Goal: Information Seeking & Learning: Learn about a topic

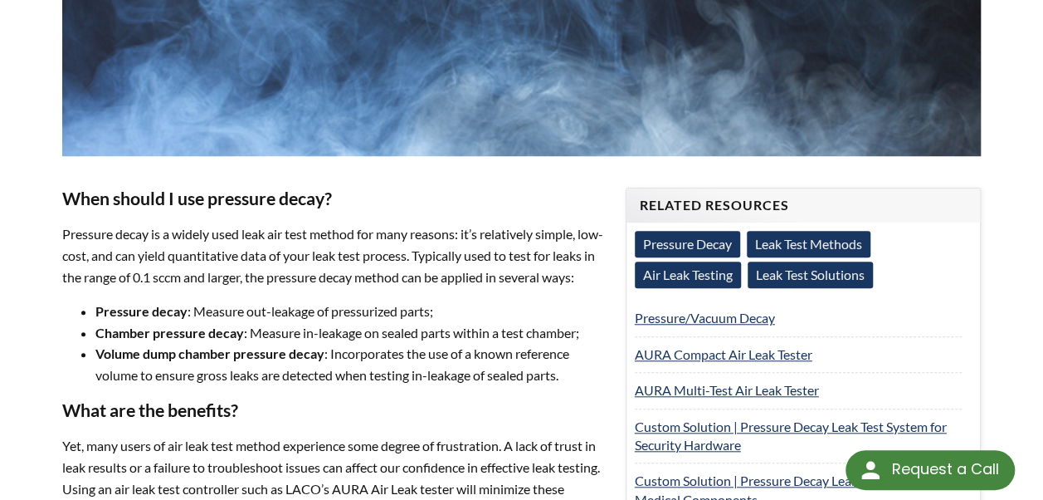
scroll to position [545, 0]
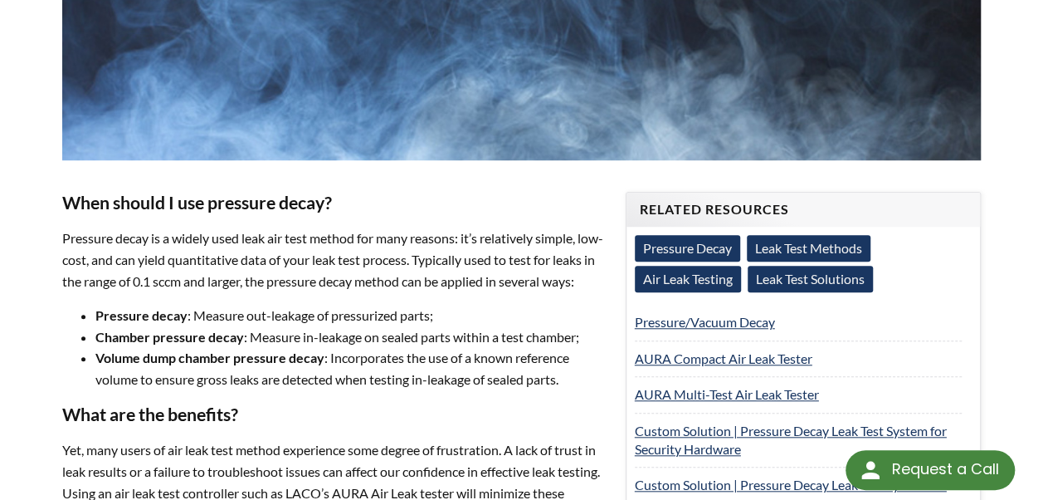
click at [721, 235] on link "Pressure Decay" at bounding box center [687, 248] width 105 height 27
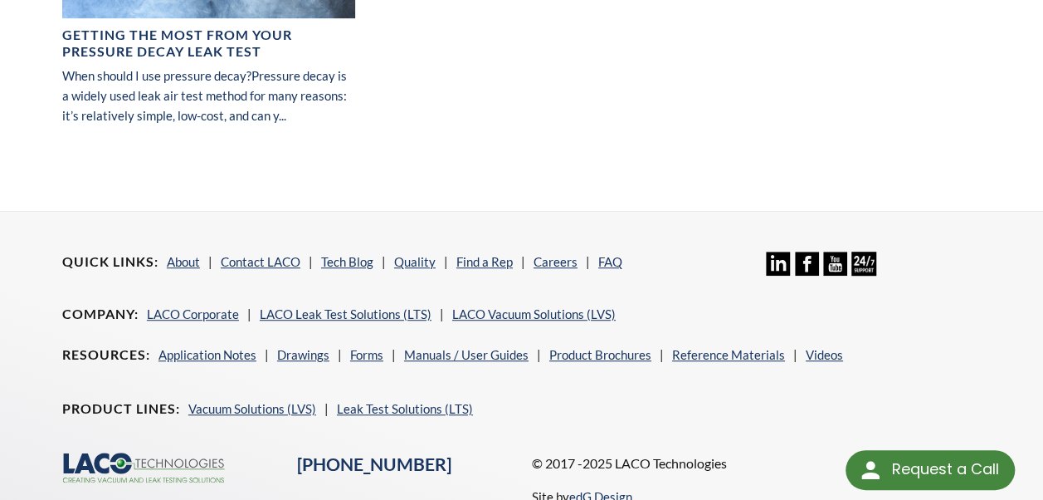
scroll to position [415, 0]
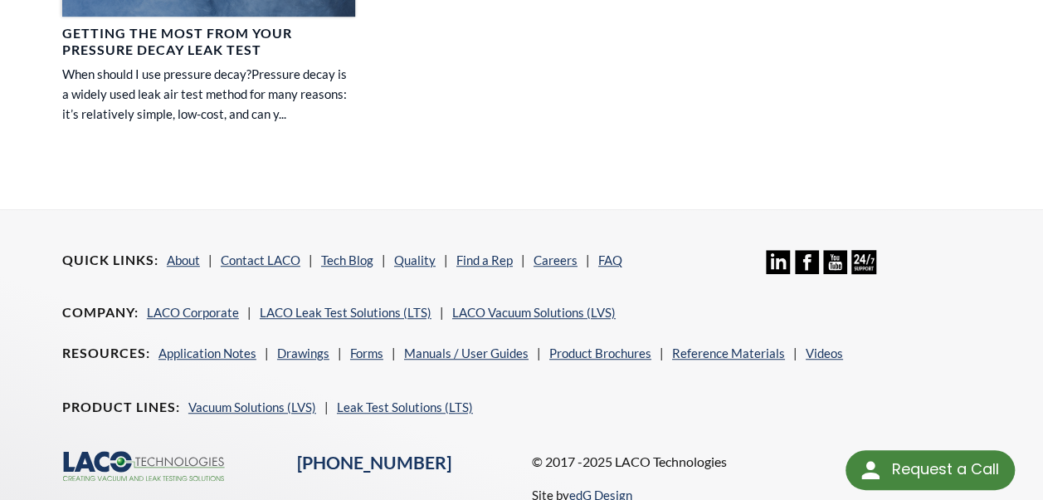
click at [173, 33] on h4 "Getting the Most From Your Pressure Decay Leak Test" at bounding box center [208, 42] width 293 height 35
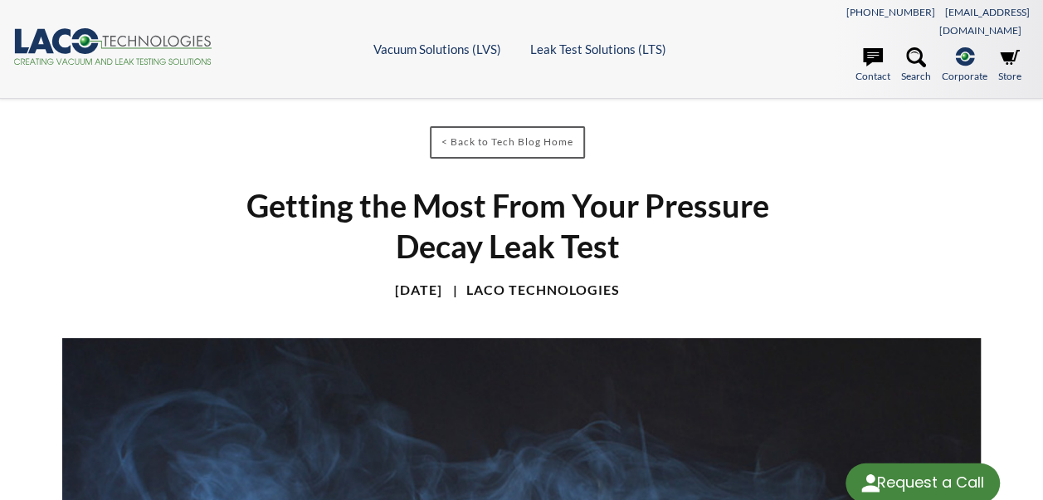
select select "Language Translate Widget"
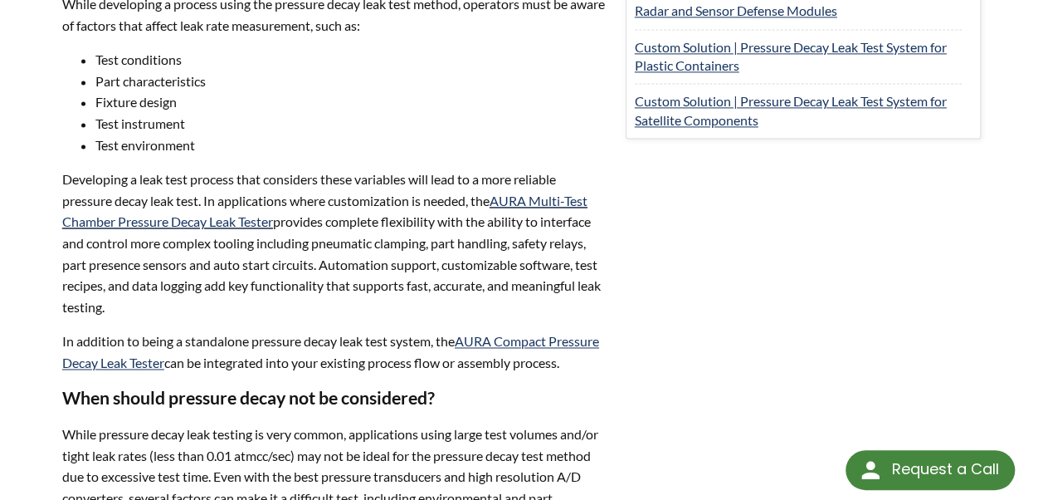
scroll to position [1162, 0]
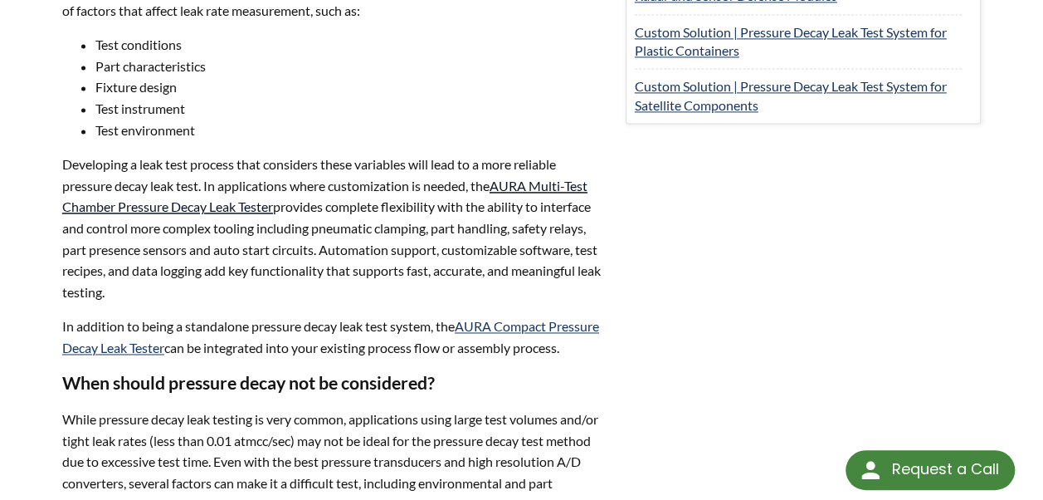
click at [576, 178] on link "AURA Multi-Test Chamber Pressure Decay Leak Tester" at bounding box center [324, 196] width 525 height 37
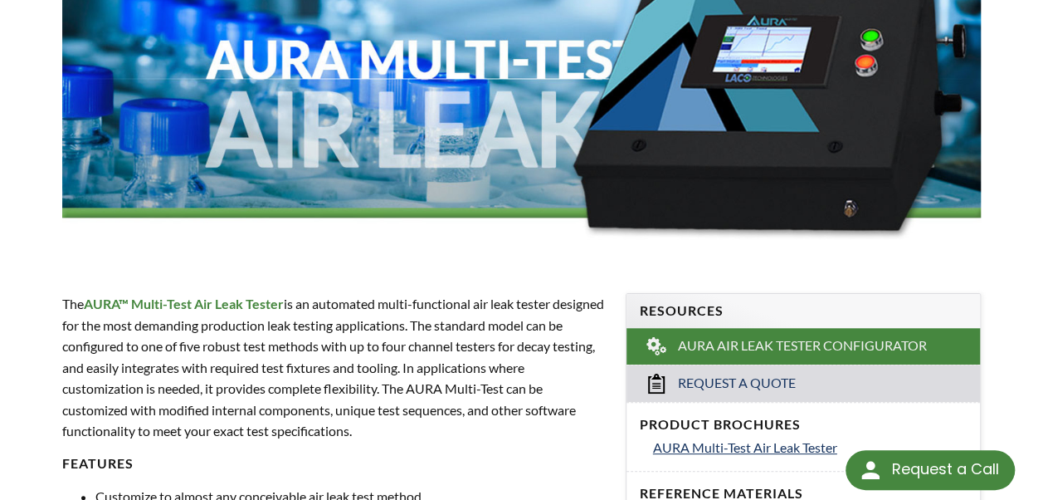
select select "Language Translate Widget"
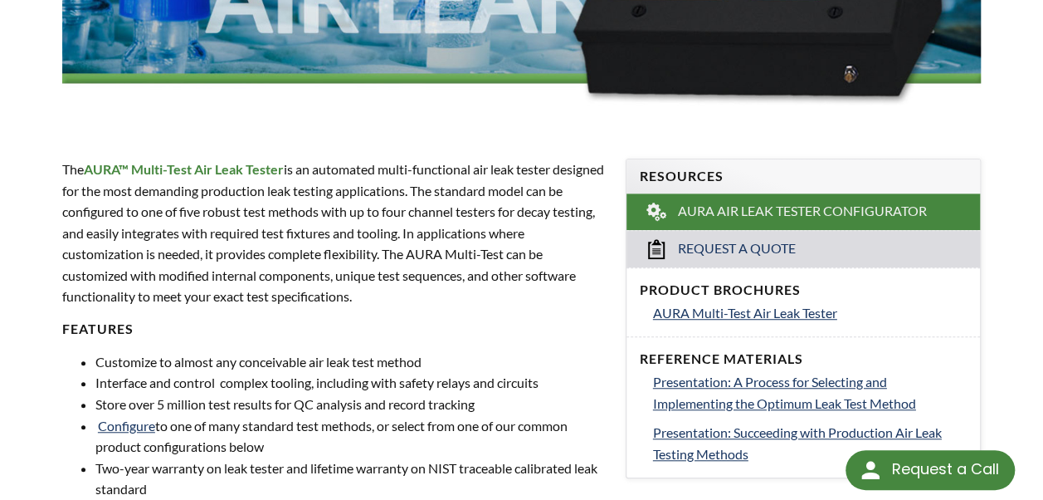
scroll to position [498, 0]
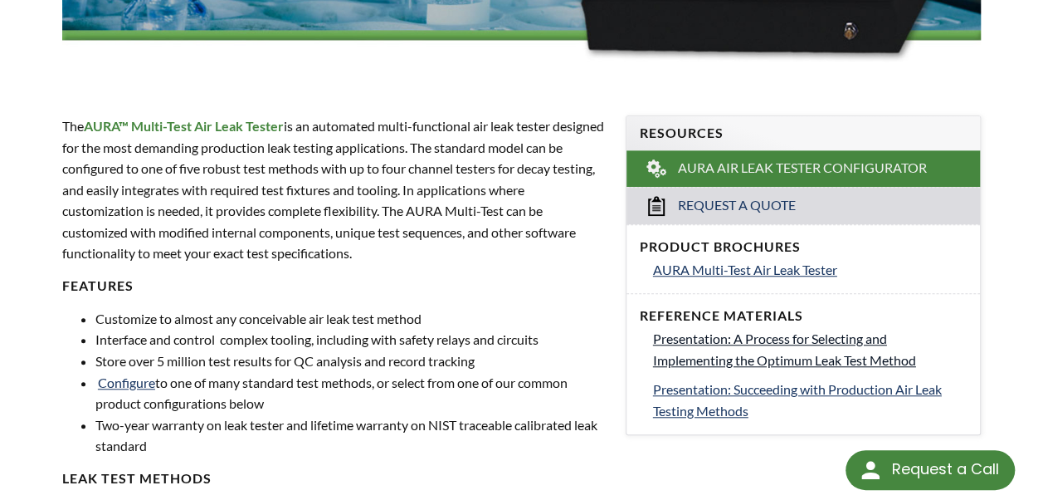
click at [696, 328] on link "Presentation: A Process for Selecting and Implementing the Optimum Leak Test Me…" at bounding box center [810, 349] width 314 height 42
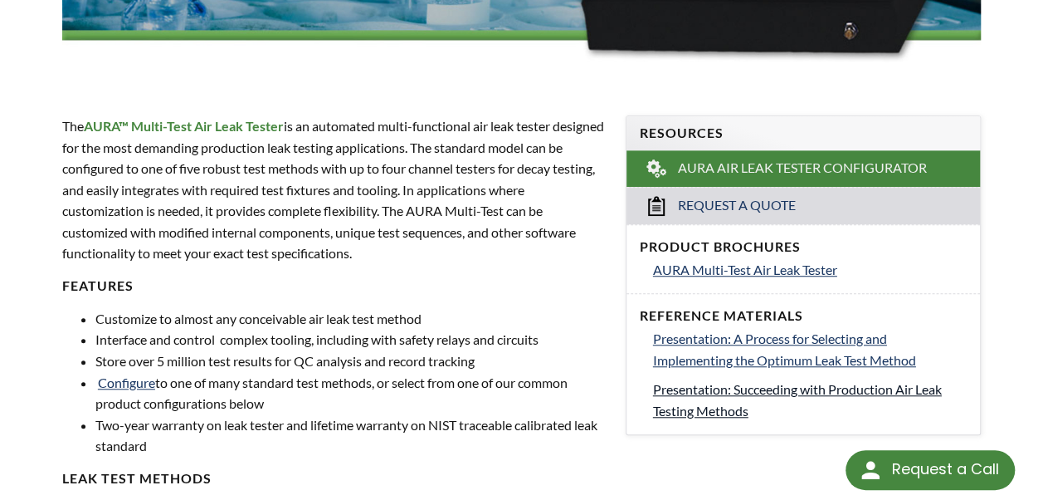
click at [812, 381] on span "Presentation: Succeeding with Production Air Leak Testing Methods" at bounding box center [797, 399] width 289 height 37
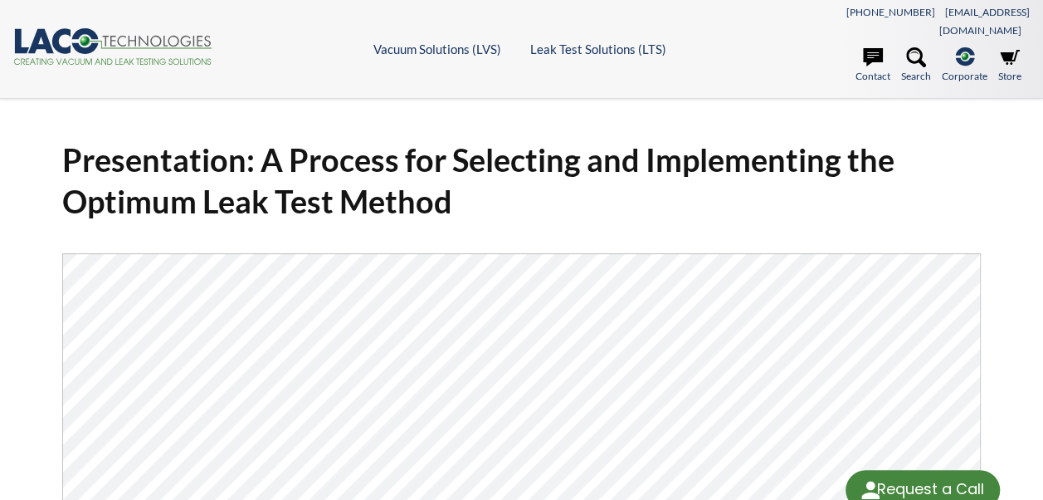
select select "Language Translate Widget"
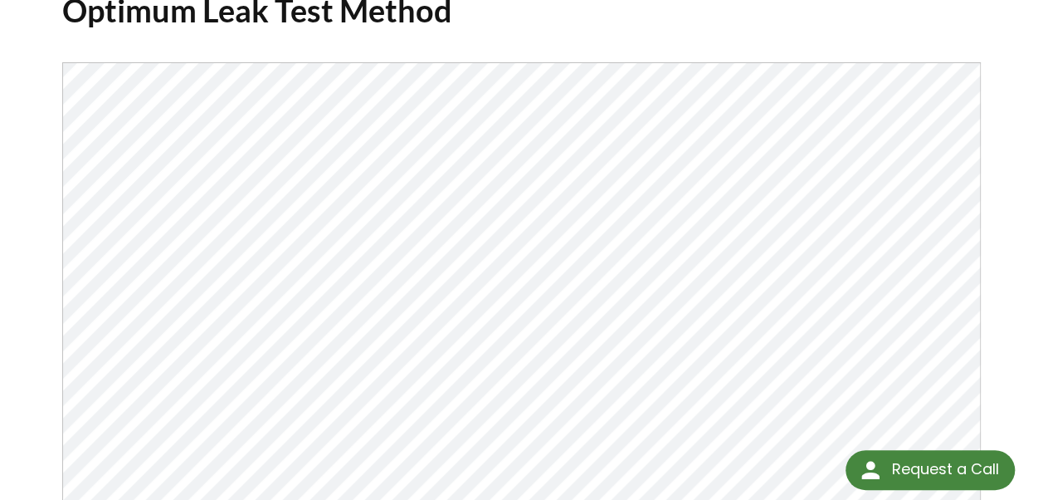
scroll to position [166, 0]
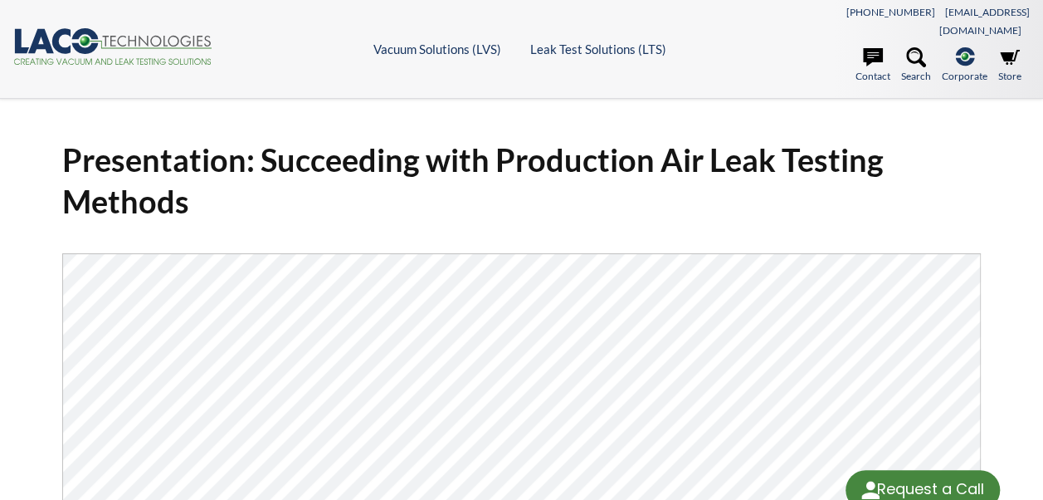
select select "Language Translate Widget"
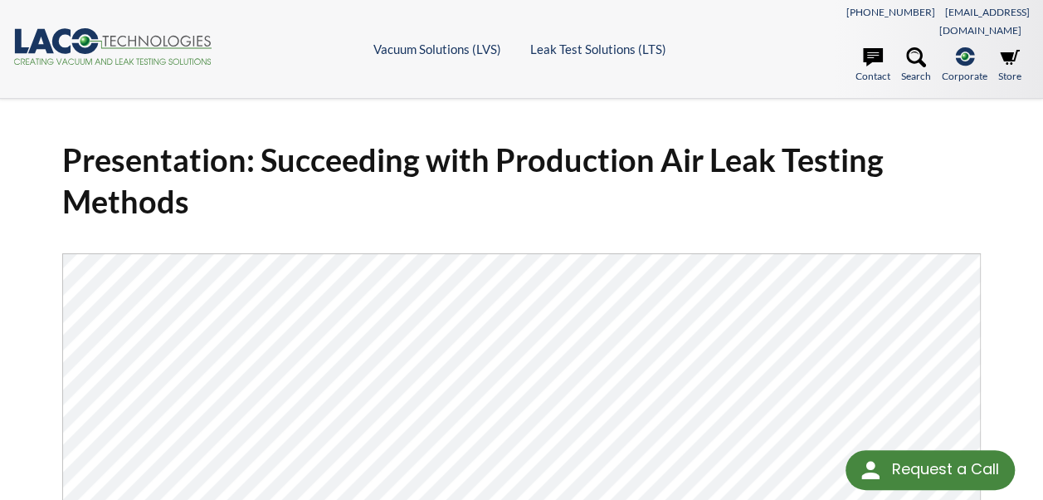
drag, startPoint x: 984, startPoint y: 247, endPoint x: 1019, endPoint y: 307, distance: 69.2
click at [1019, 307] on div "Presentation: Succeeding with Production Air Leak Testing Methods Click Here To…" at bounding box center [521, 452] width 1043 height 652
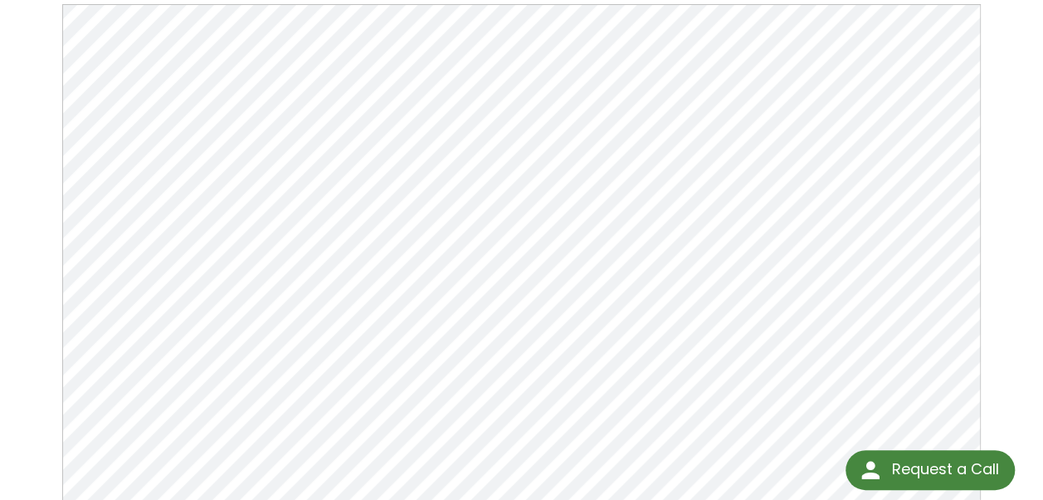
scroll to position [166, 0]
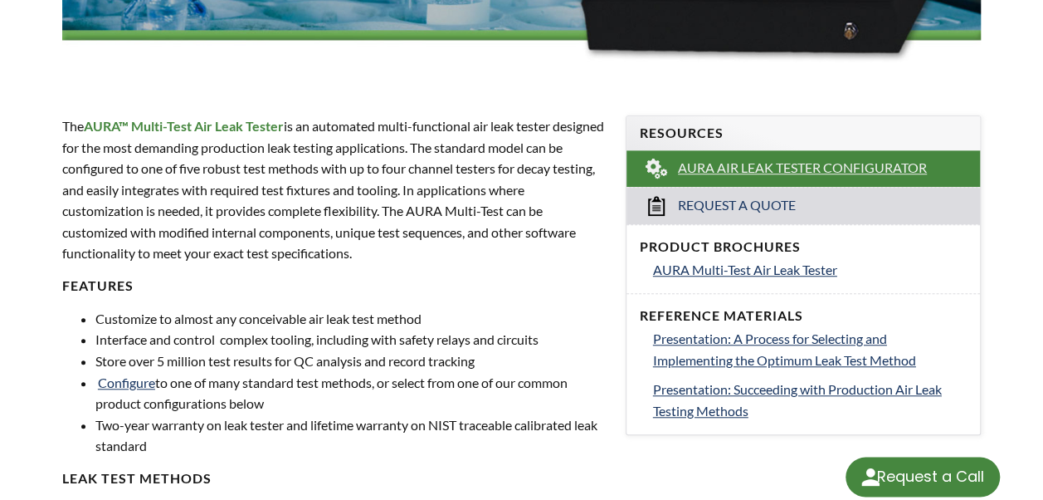
scroll to position [498, 0]
select select "Language Translate Widget"
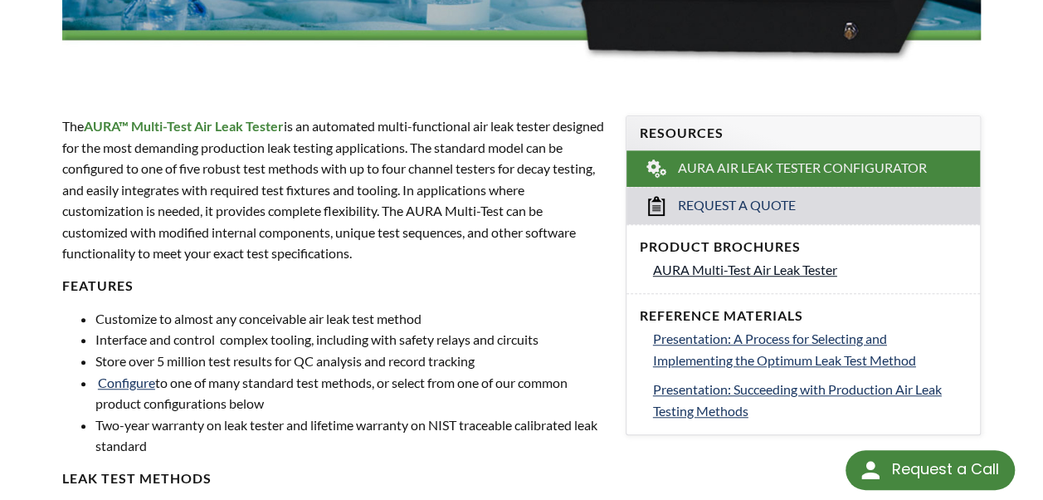
click at [958, 259] on link "AURA Multi-Test Air Leak Tester" at bounding box center [810, 270] width 314 height 22
click at [700, 261] on span "AURA Multi-Test Air Leak Tester" at bounding box center [745, 269] width 184 height 16
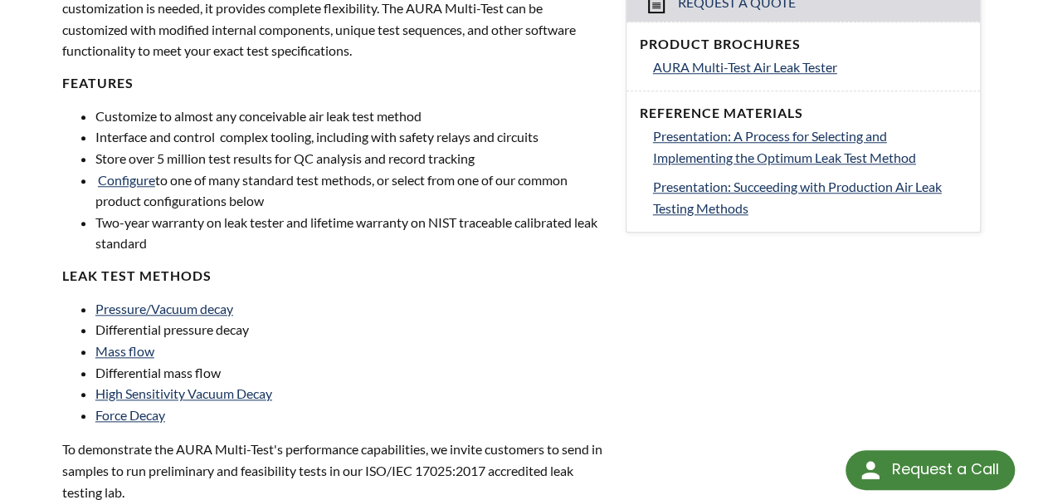
scroll to position [747, 0]
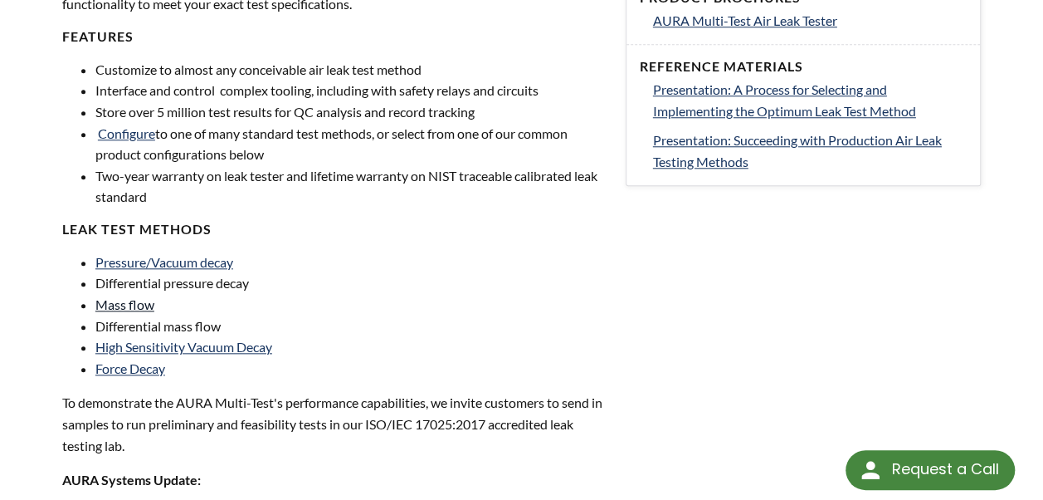
click at [139, 296] on link "Mass flow" at bounding box center [124, 304] width 59 height 16
click at [223, 254] on link "Pressure/Vacuum decay" at bounding box center [164, 262] width 138 height 16
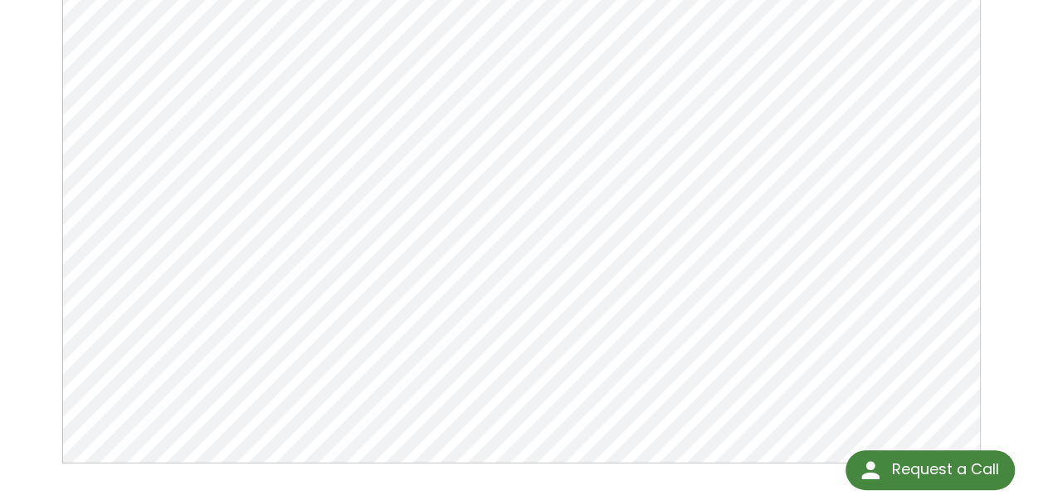
scroll to position [332, 0]
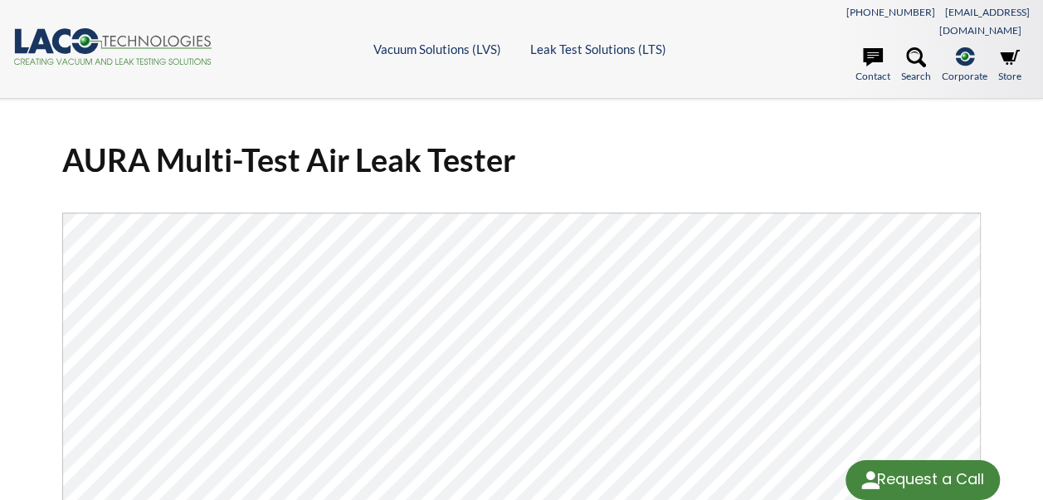
select select "Language Translate Widget"
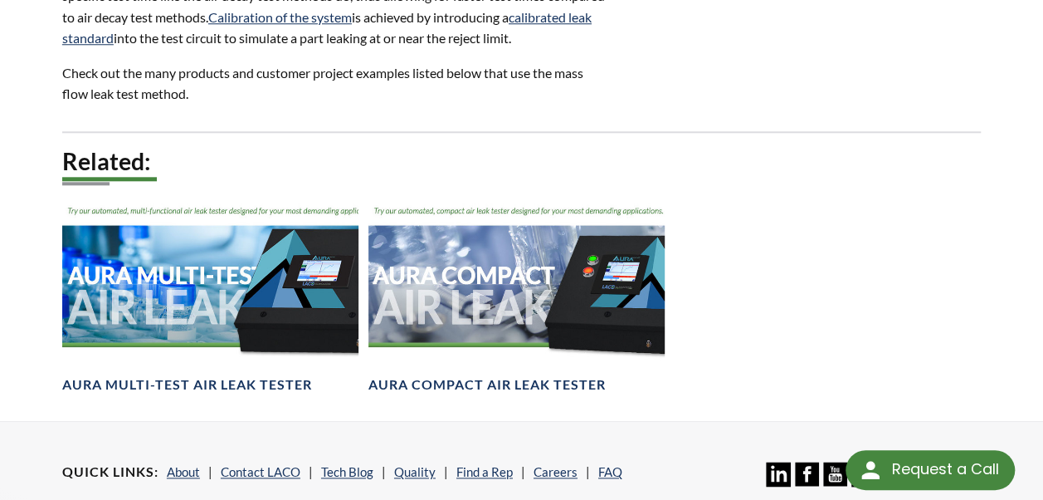
scroll to position [913, 0]
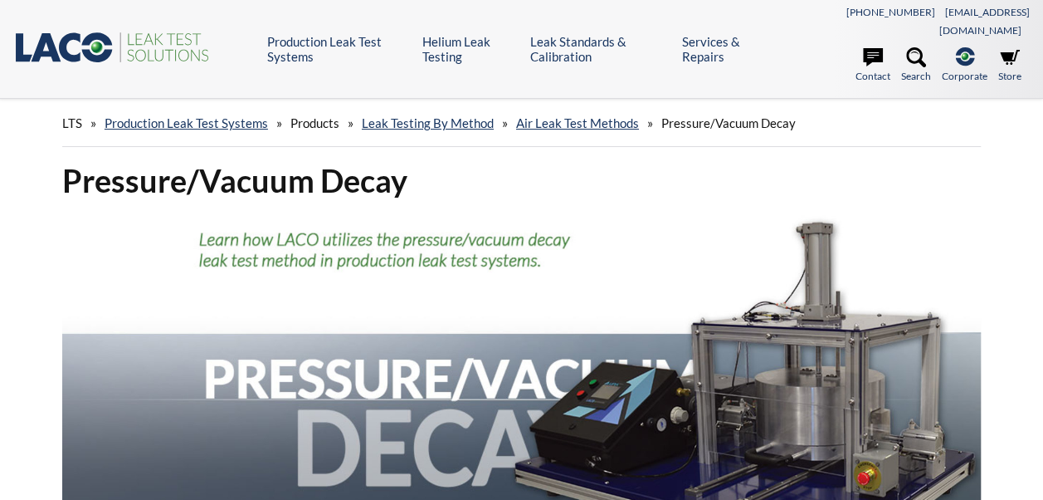
select select "Language Translate Widget"
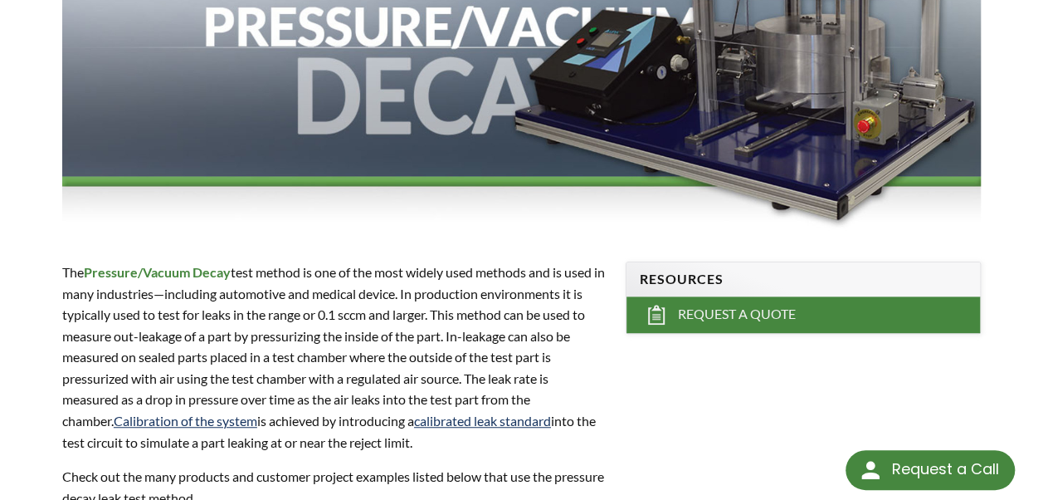
scroll to position [388, 0]
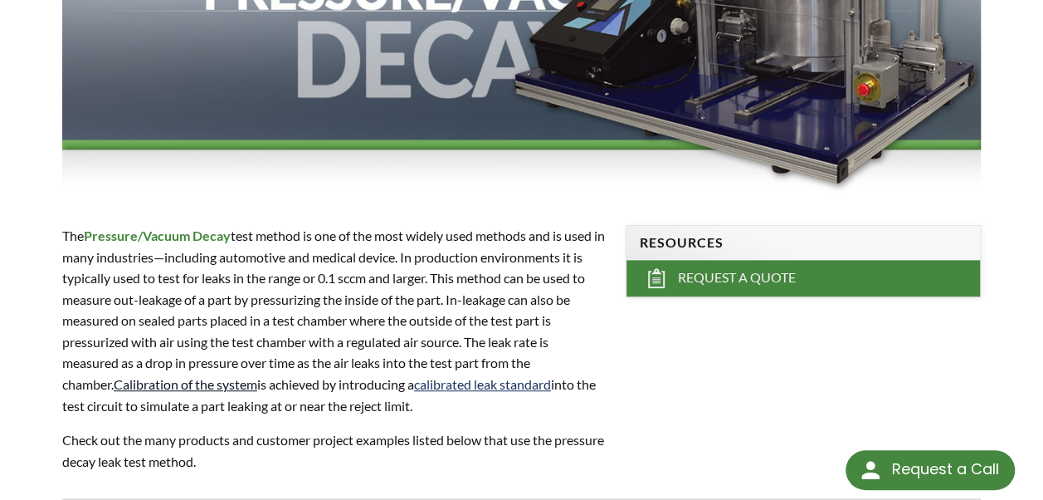
click at [151, 376] on link "Calibration of the system" at bounding box center [186, 384] width 144 height 16
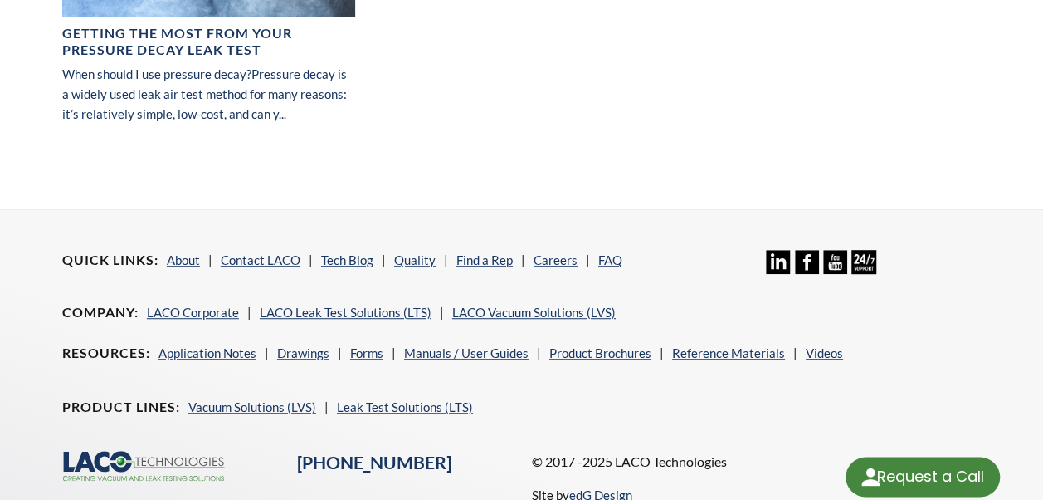
select select "Language Translate Widget"
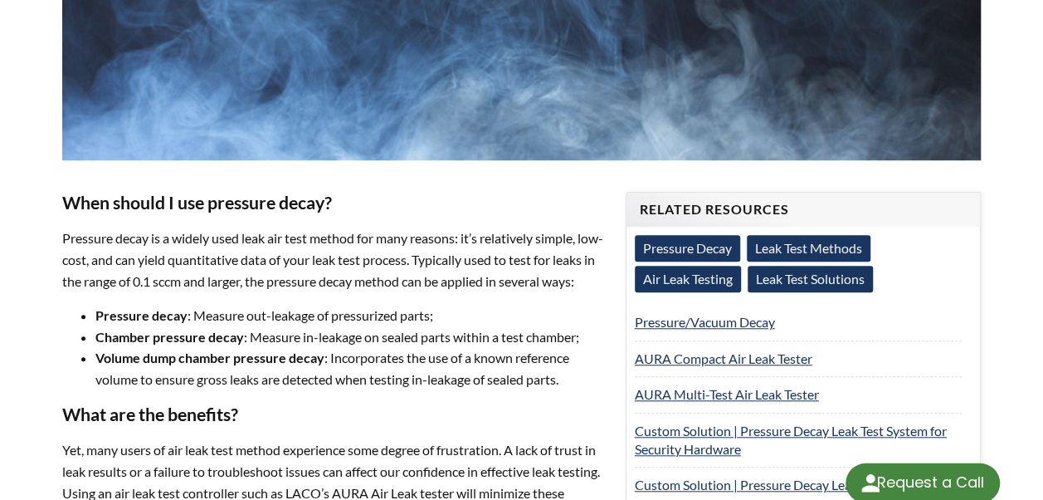
select select "Language Translate Widget"
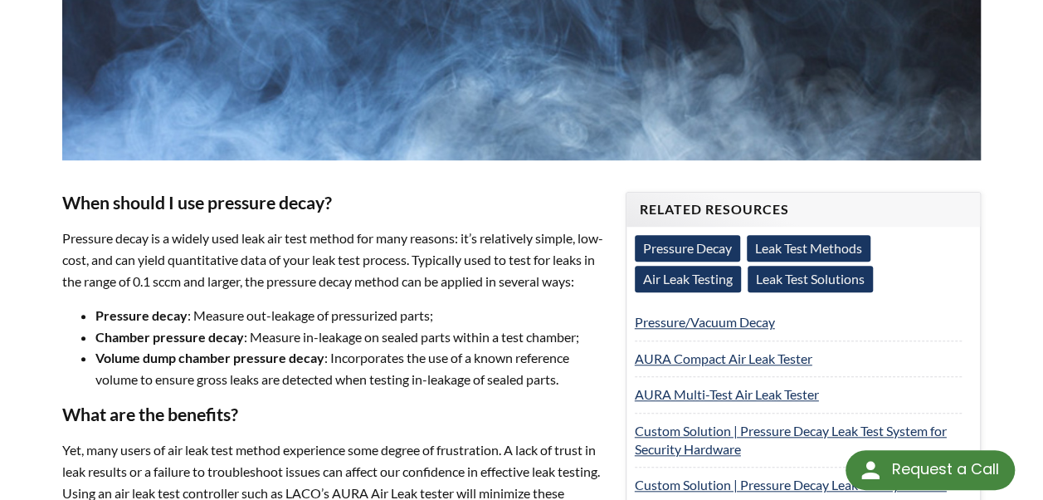
click at [710, 266] on link "Air Leak Testing" at bounding box center [688, 279] width 106 height 27
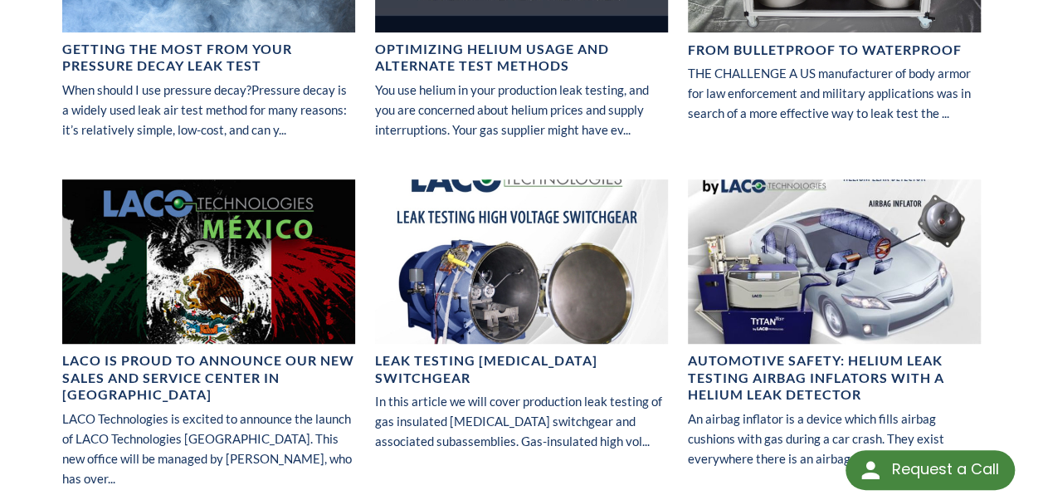
scroll to position [67, 0]
